Goal: Task Accomplishment & Management: Manage account settings

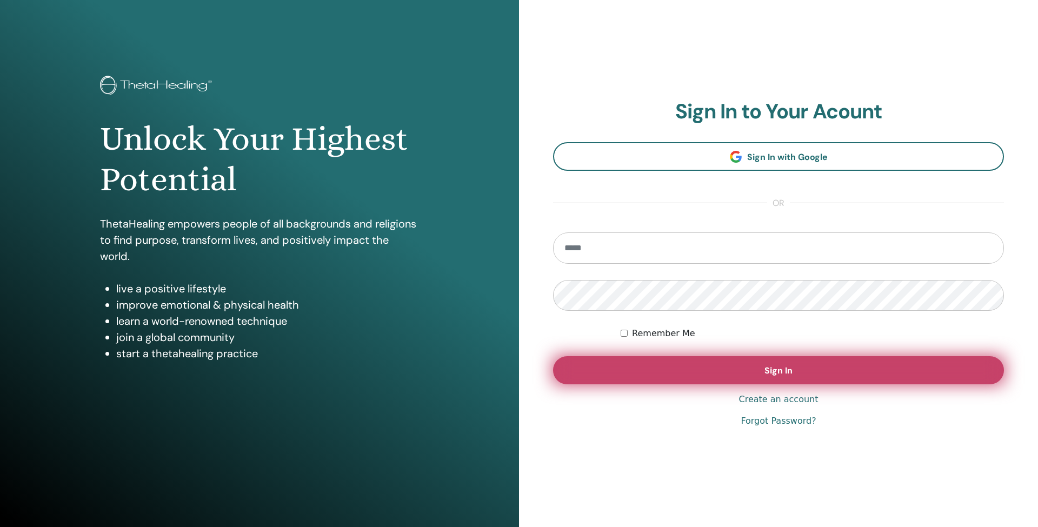
type input "**********"
click at [637, 367] on button "Sign In" at bounding box center [778, 370] width 451 height 28
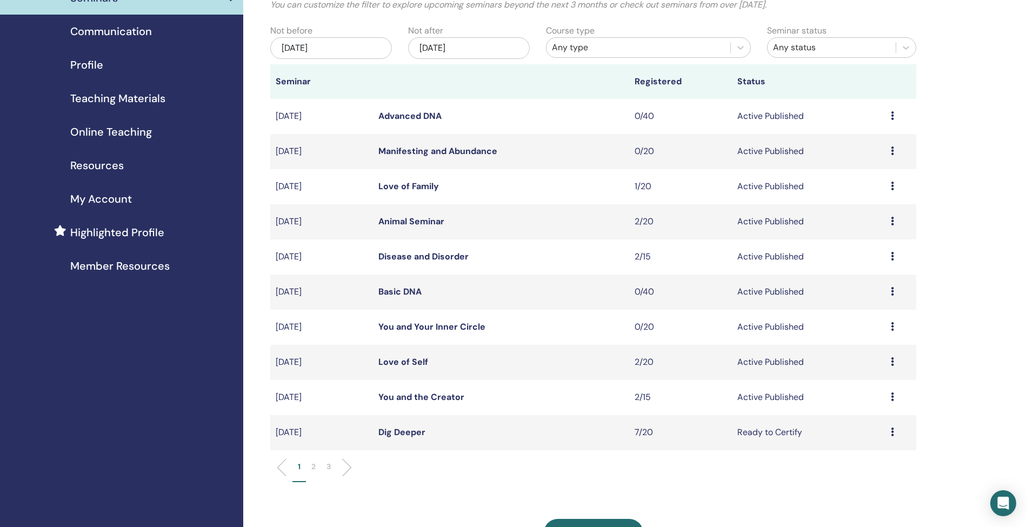
scroll to position [91, 0]
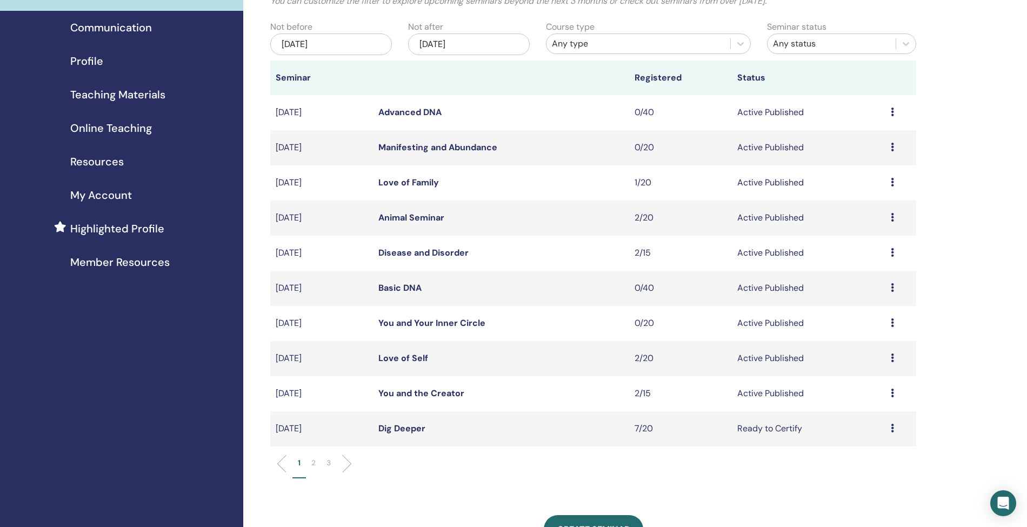
click at [426, 391] on link "You and the Creator" at bounding box center [422, 393] width 86 height 11
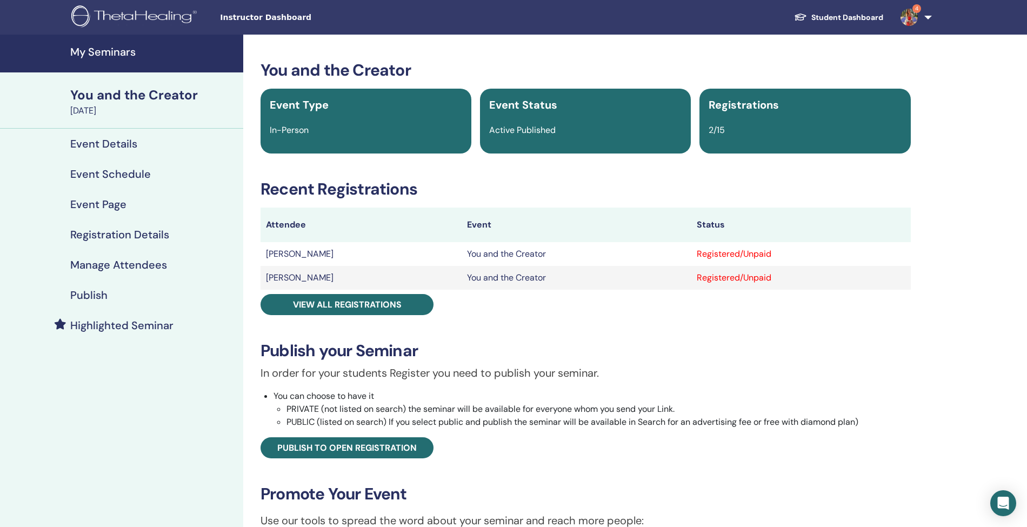
click at [95, 264] on h4 "Manage Attendees" at bounding box center [118, 264] width 97 height 13
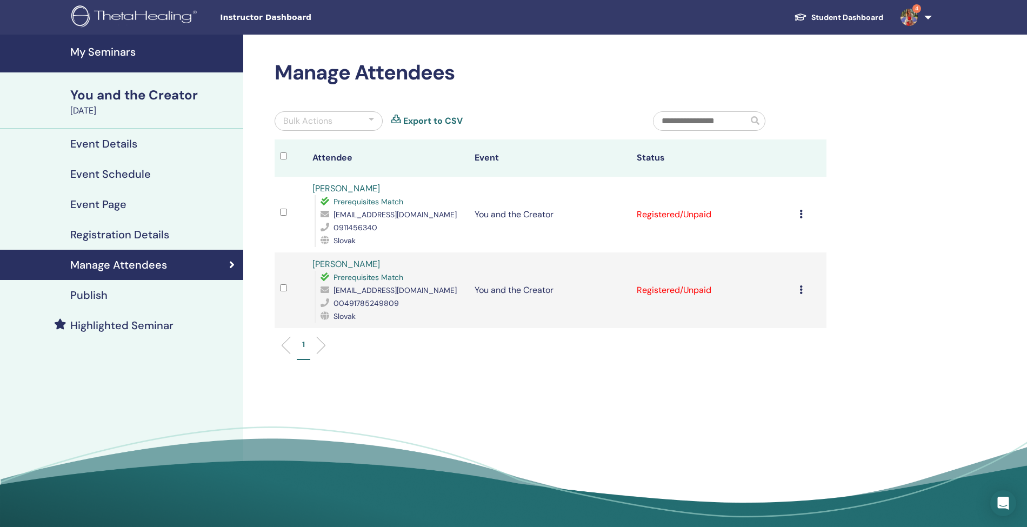
click at [801, 214] on icon at bounding box center [801, 214] width 3 height 9
click at [778, 305] on p "Complete and Certify" at bounding box center [787, 304] width 85 height 13
click at [800, 289] on icon at bounding box center [801, 290] width 3 height 9
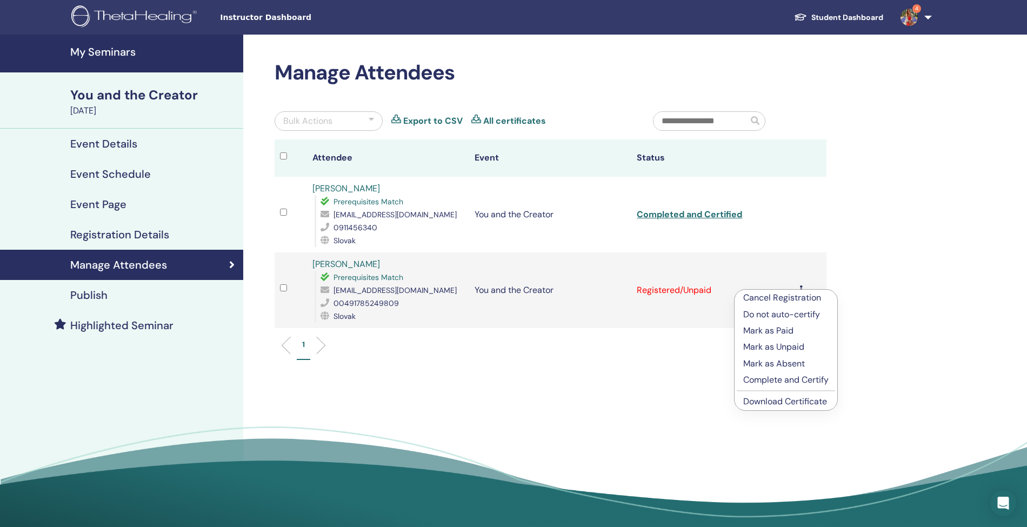
click at [767, 381] on p "Complete and Certify" at bounding box center [786, 380] width 85 height 13
